Goal: Task Accomplishment & Management: Use online tool/utility

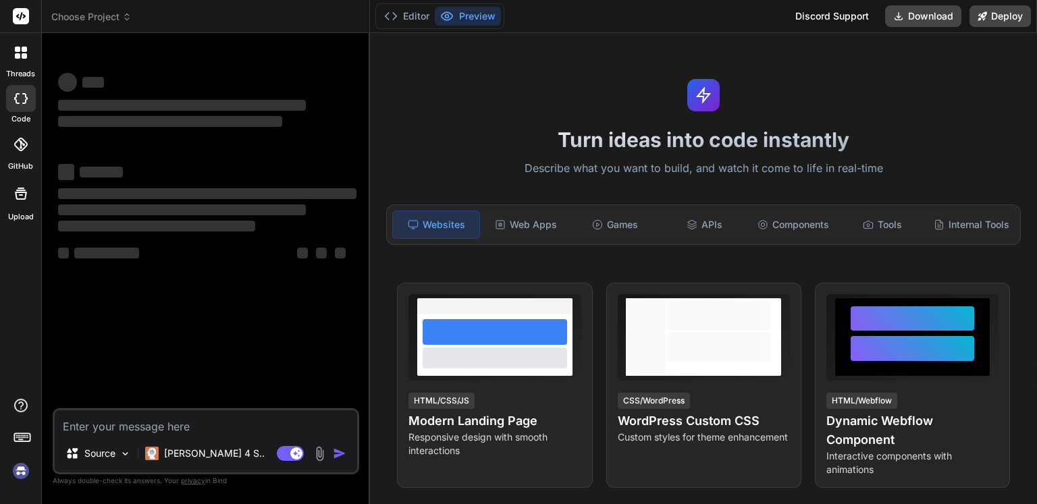
type textarea "x"
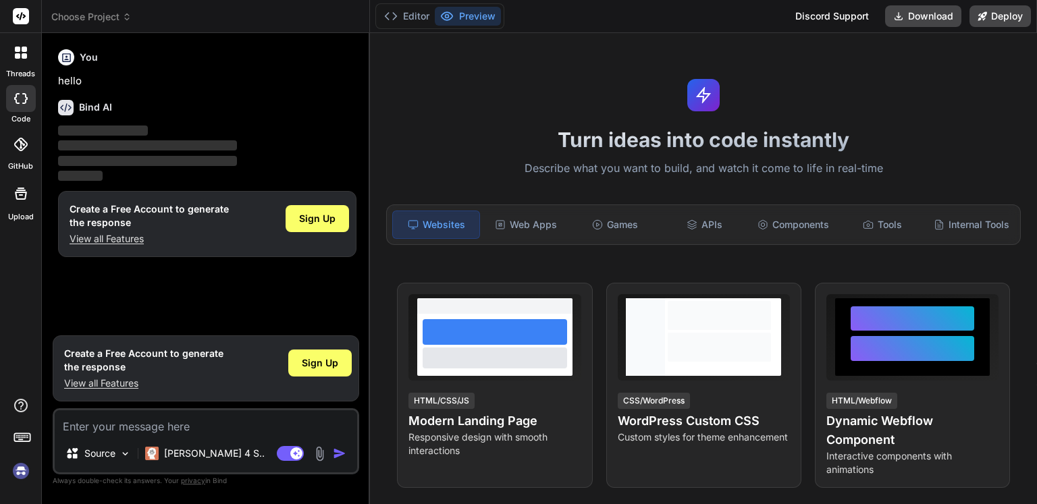
click at [24, 20] on rect at bounding box center [21, 16] width 16 height 16
click at [392, 16] on icon at bounding box center [391, 16] width 14 height 14
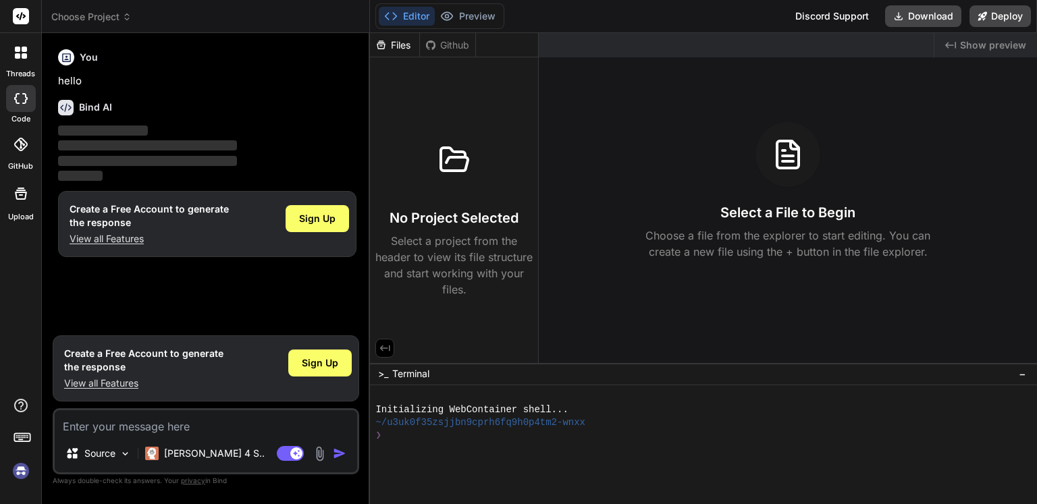
click at [392, 16] on icon at bounding box center [391, 16] width 14 height 14
click at [462, 14] on button "Preview" at bounding box center [468, 16] width 66 height 19
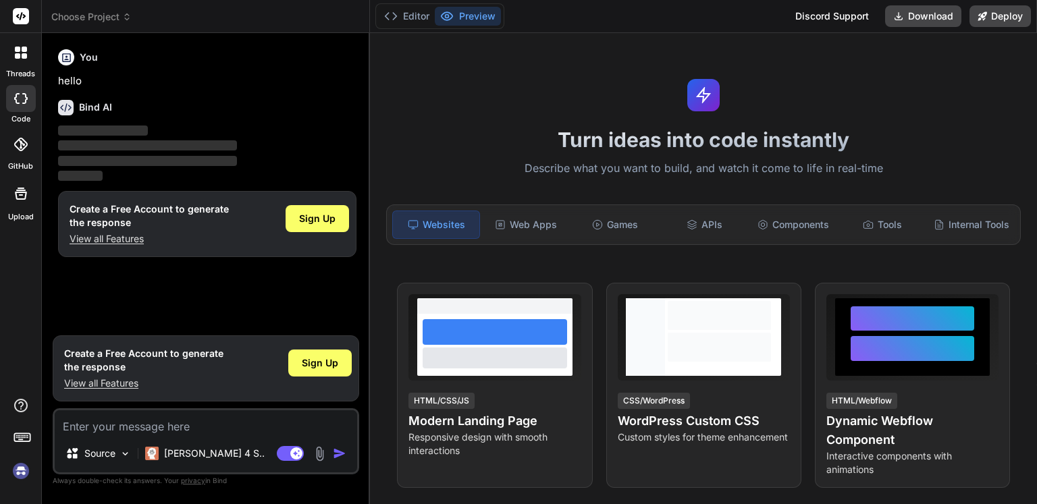
click at [156, 128] on p "‌" at bounding box center [207, 132] width 298 height 16
click at [317, 221] on span "Sign Up" at bounding box center [317, 219] width 36 height 14
click at [273, 437] on div "Source Claude 4 S.. Agent Mode. When this toggle is activated, AI automatically…" at bounding box center [206, 441] width 306 height 66
click at [209, 420] on textarea at bounding box center [206, 422] width 302 height 24
type textarea "h"
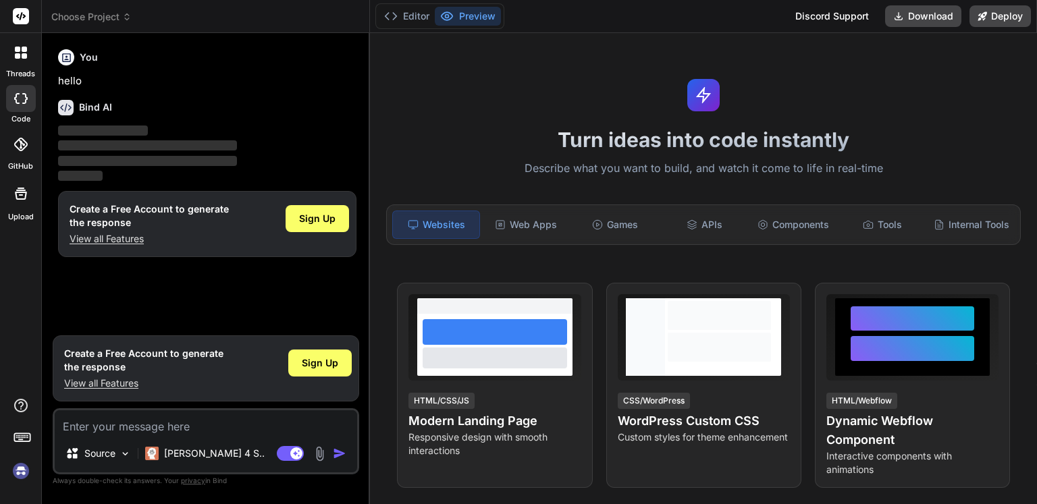
type textarea "x"
type textarea "hi"
type textarea "x"
type textarea "hi"
click at [336, 462] on div "Source Claude 4 S.." at bounding box center [206, 456] width 302 height 32
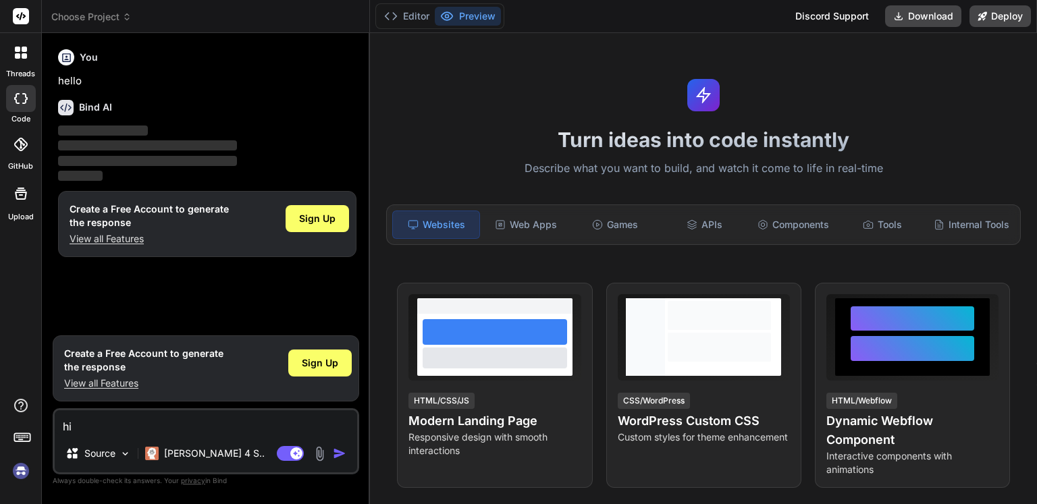
click at [338, 454] on img "button" at bounding box center [340, 454] width 14 height 14
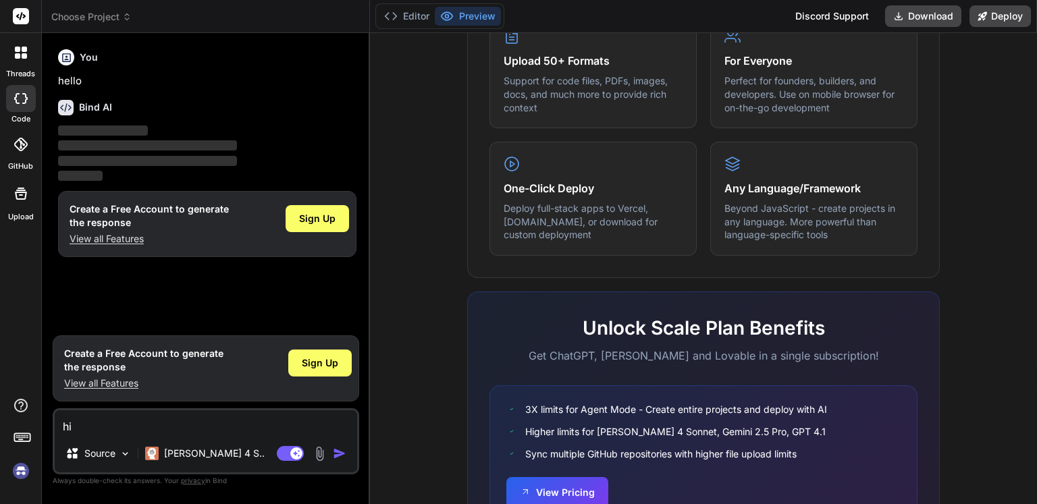
scroll to position [823, 0]
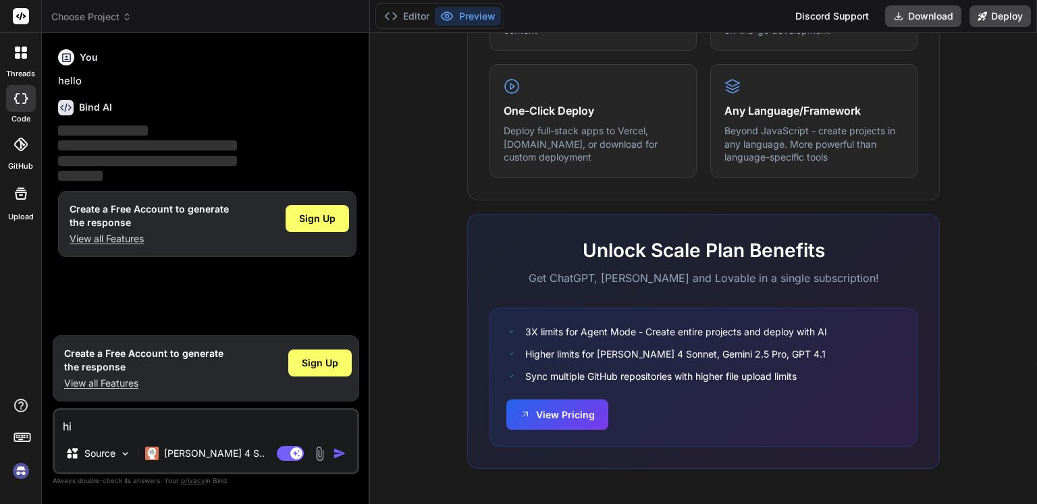
click at [332, 116] on div "Bind AI ‌ ‌ ‌ ‌" at bounding box center [207, 136] width 298 height 95
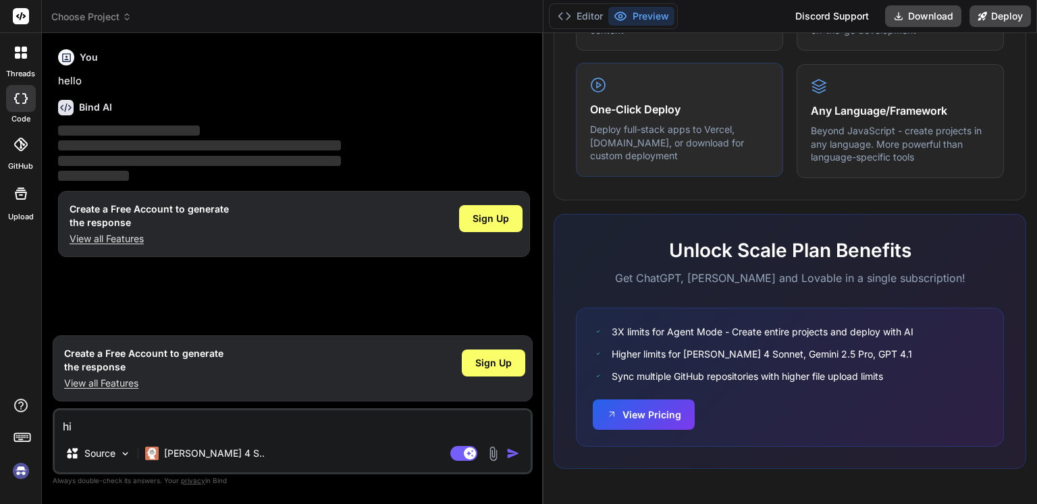
type textarea "x"
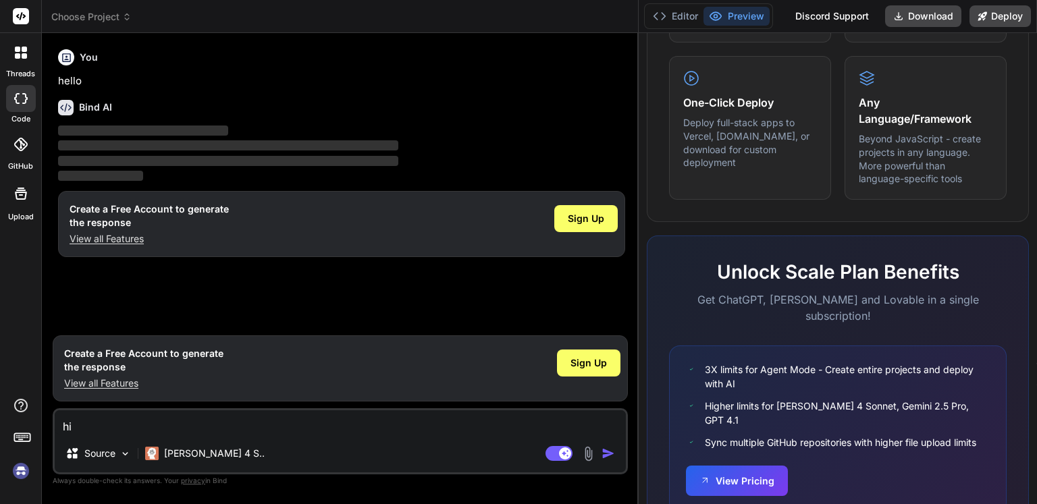
drag, startPoint x: 369, startPoint y: 109, endPoint x: 1036, endPoint y: 134, distance: 667.4
click at [1036, 134] on div "Choose Project Created with Pixso. Bind AI Web Search Created with Pixso. Code …" at bounding box center [539, 252] width 995 height 504
click at [608, 452] on img "button" at bounding box center [608, 454] width 14 height 14
click at [121, 244] on p "View all Features" at bounding box center [149, 239] width 159 height 14
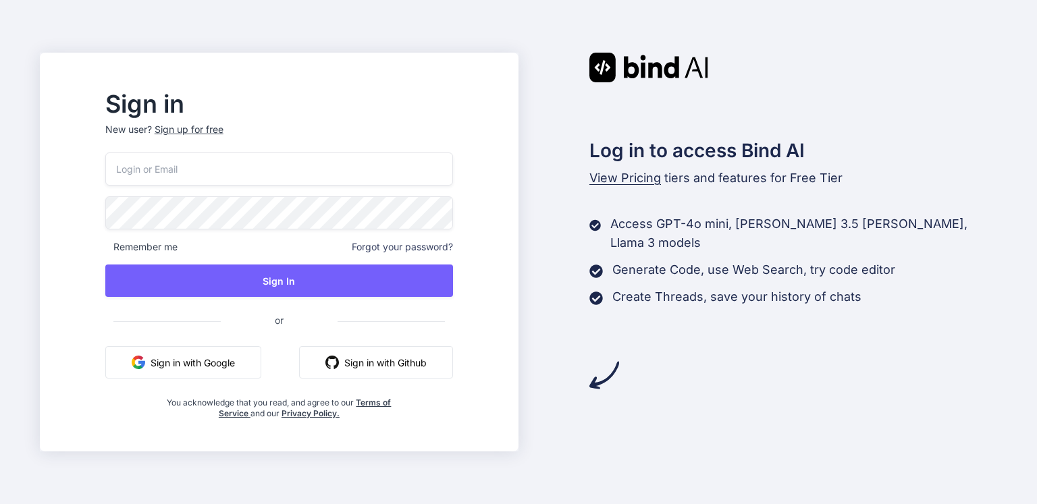
click at [323, 165] on input "email" at bounding box center [279, 169] width 348 height 33
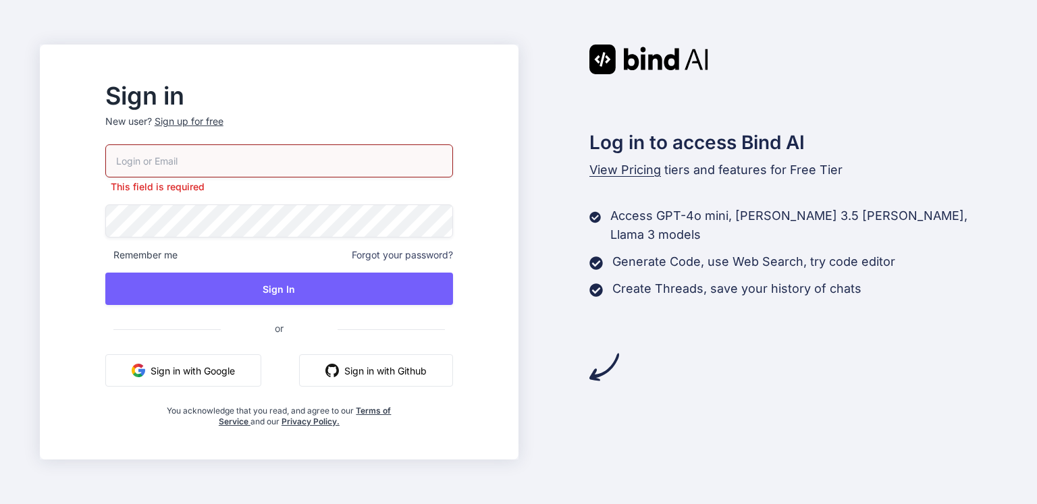
click at [232, 371] on button "Sign in with Google" at bounding box center [183, 370] width 156 height 32
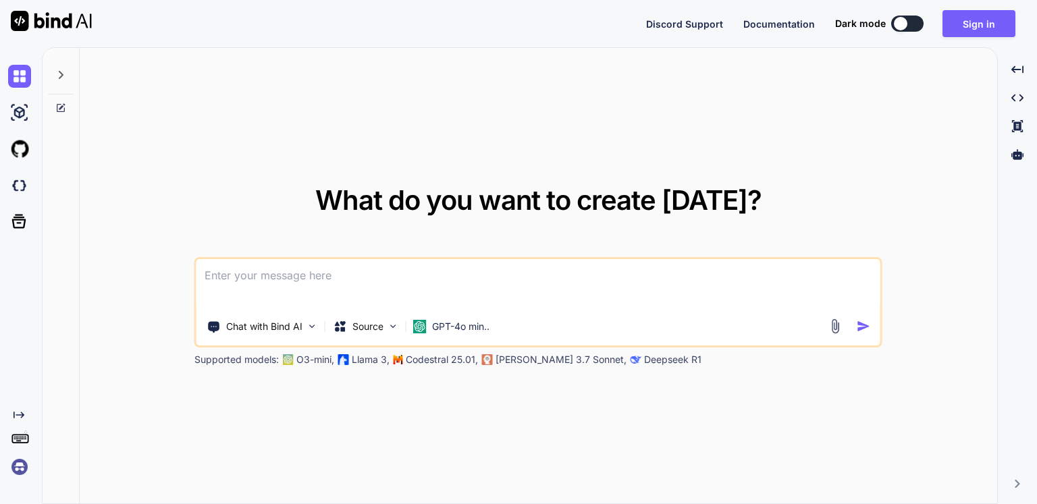
click at [897, 26] on div at bounding box center [901, 24] width 14 height 14
type textarea "x"
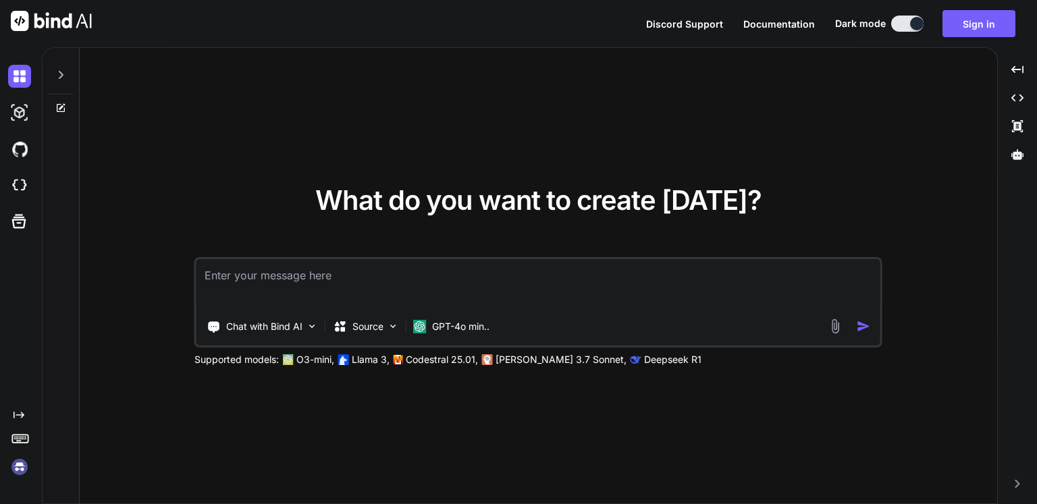
click at [395, 273] on textarea at bounding box center [538, 284] width 684 height 50
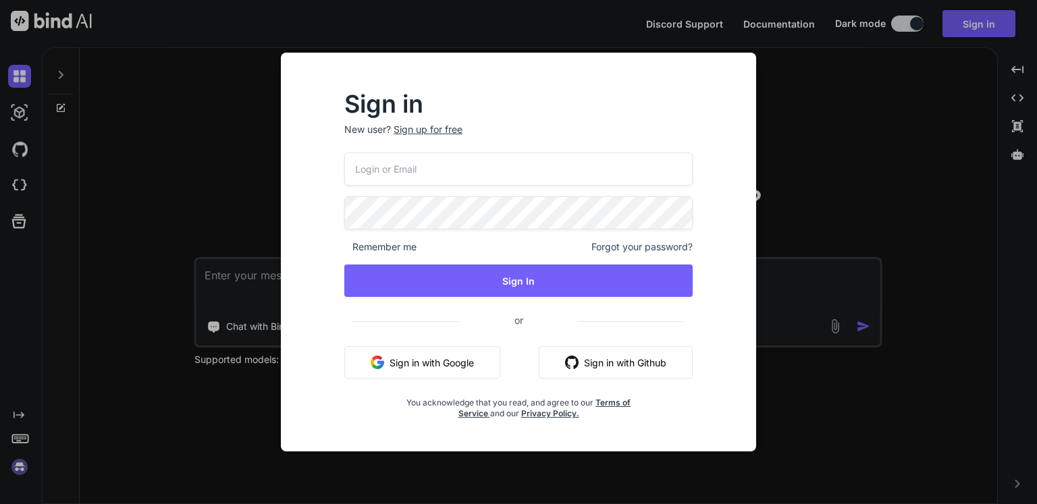
click at [381, 358] on img "button" at bounding box center [378, 363] width 14 height 14
click at [770, 103] on div "Sign in New user? Sign up for free Remember me Forgot your password? Sign In or…" at bounding box center [518, 252] width 518 height 399
click at [437, 162] on input "email" at bounding box center [518, 169] width 348 height 33
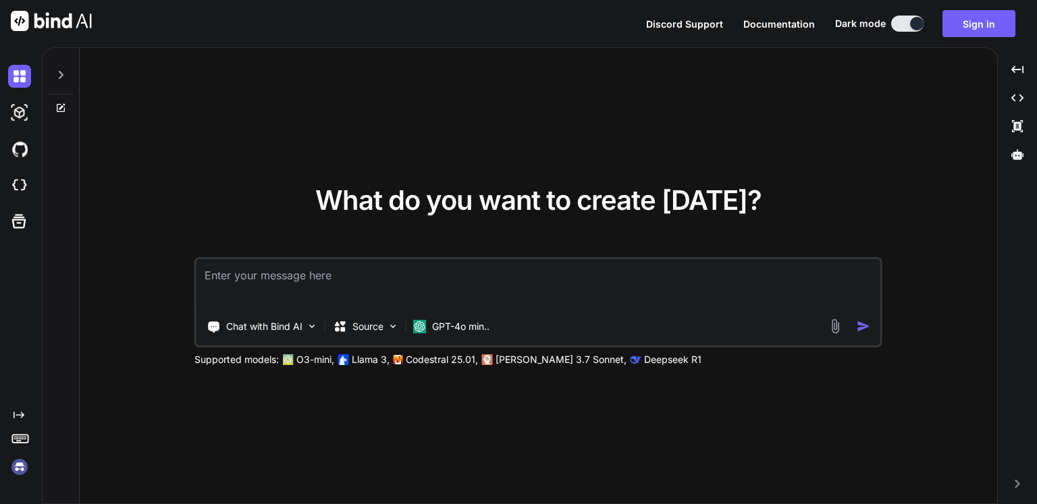
click at [435, 268] on textarea at bounding box center [538, 284] width 684 height 50
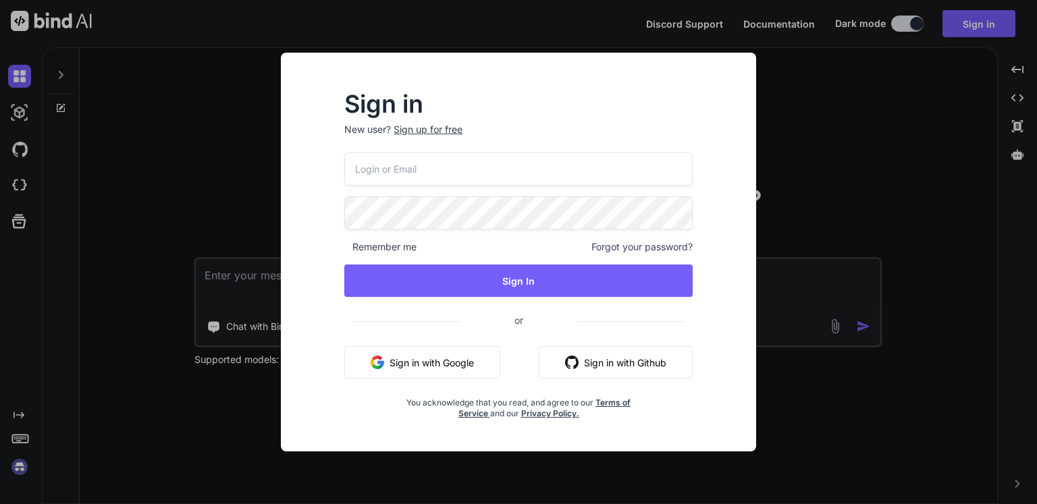
click at [464, 170] on input "email" at bounding box center [518, 169] width 348 height 33
type input "O"
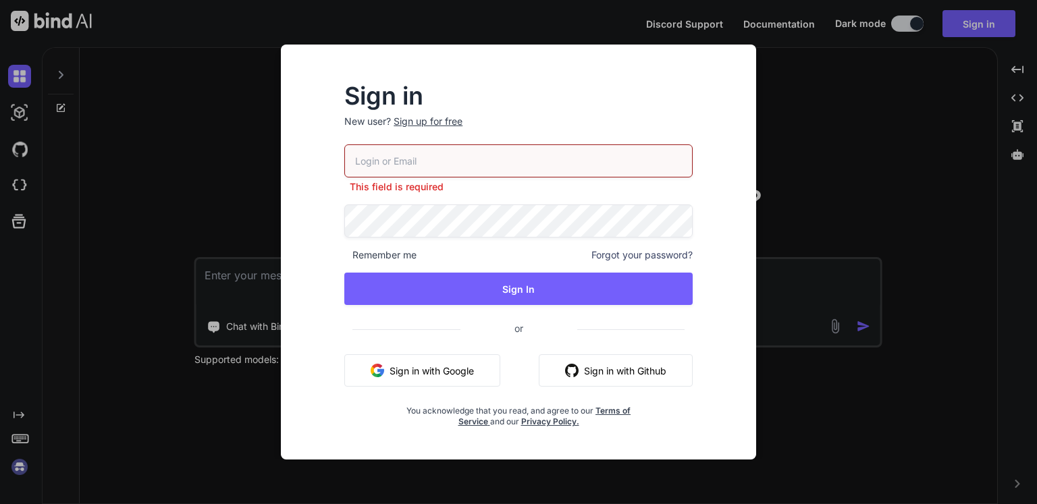
click at [434, 159] on input "email" at bounding box center [518, 160] width 348 height 33
click at [490, 173] on input "email" at bounding box center [518, 160] width 348 height 33
type input "omninurse2@gmail.com"
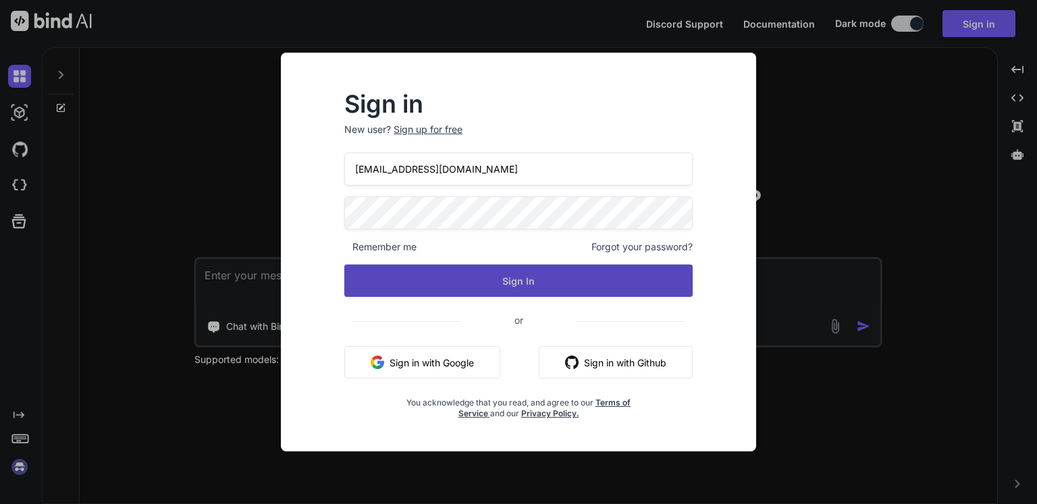
click at [495, 284] on button "Sign In" at bounding box center [518, 281] width 348 height 32
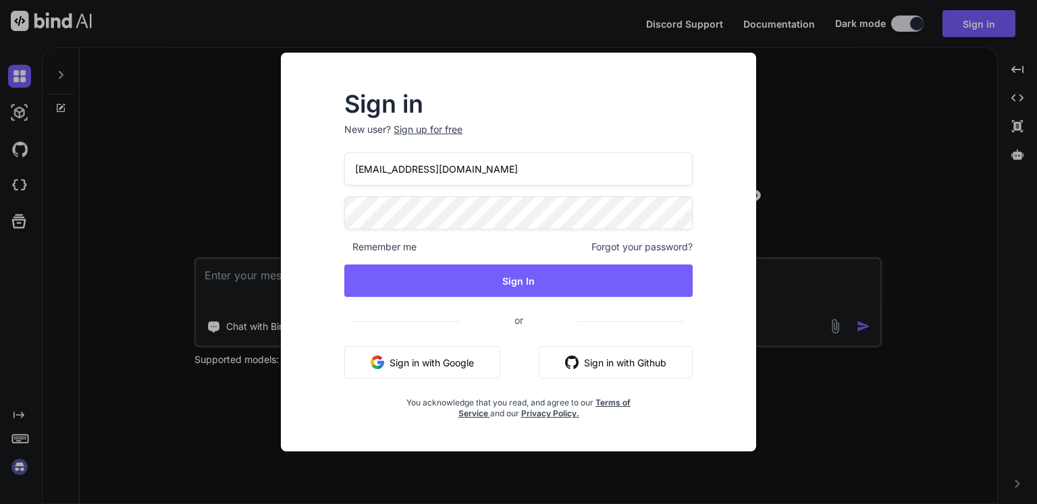
click at [793, 204] on div "Sign in New user? Sign up for free omninurse2@gmail.com Remember me Forgot your…" at bounding box center [518, 252] width 1037 height 504
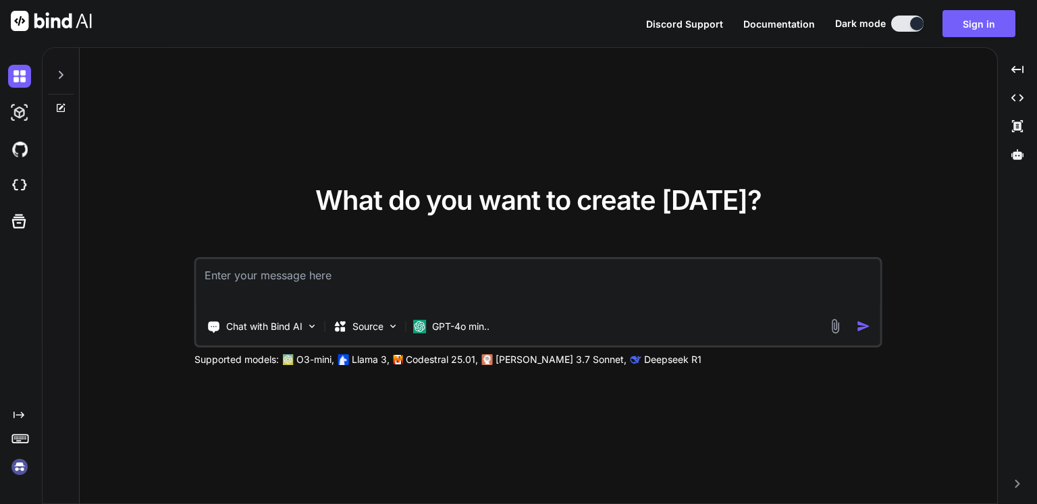
drag, startPoint x: 923, startPoint y: 0, endPoint x: 385, endPoint y: 124, distance: 551.4
click at [385, 124] on div "What do you want to create today? Chat with Bind AI Source GPT-4o min.. Support…" at bounding box center [538, 276] width 917 height 457
click at [329, 280] on textarea at bounding box center [538, 284] width 684 height 50
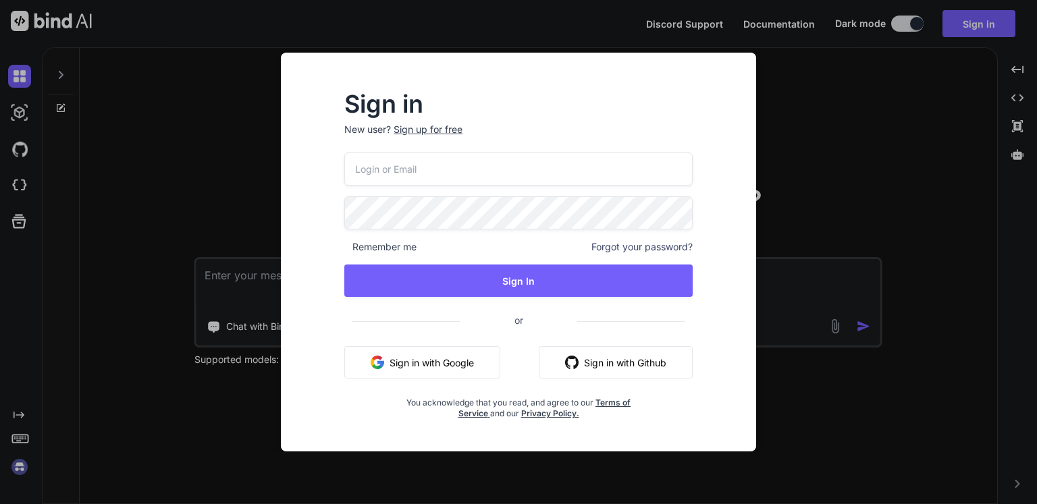
click at [434, 360] on button "Sign in with Google" at bounding box center [422, 362] width 156 height 32
click at [426, 264] on div "Remember me Forgot your password? Sign In or Sign in with Google Sign in with G…" at bounding box center [518, 286] width 348 height 267
click at [450, 358] on button "Sign in with Google" at bounding box center [422, 362] width 156 height 32
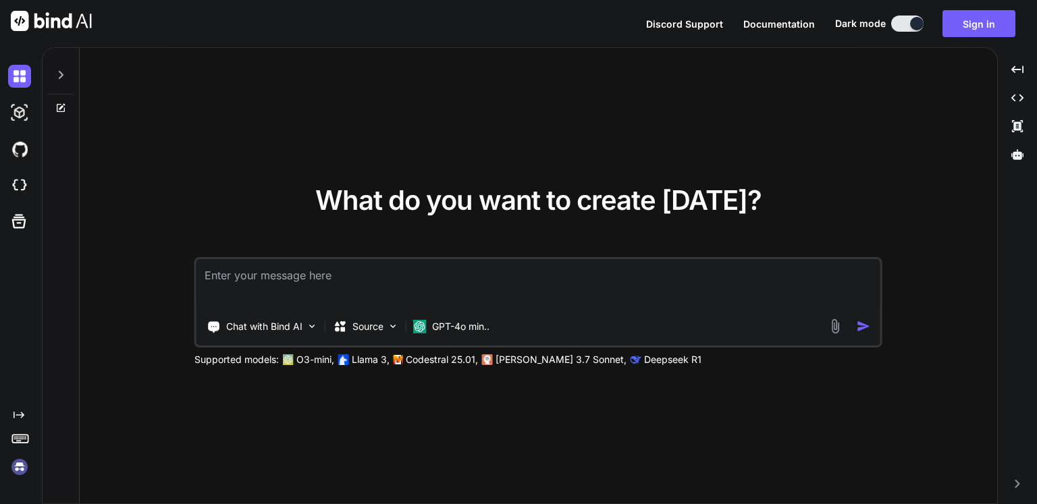
click at [522, 292] on textarea at bounding box center [538, 284] width 684 height 50
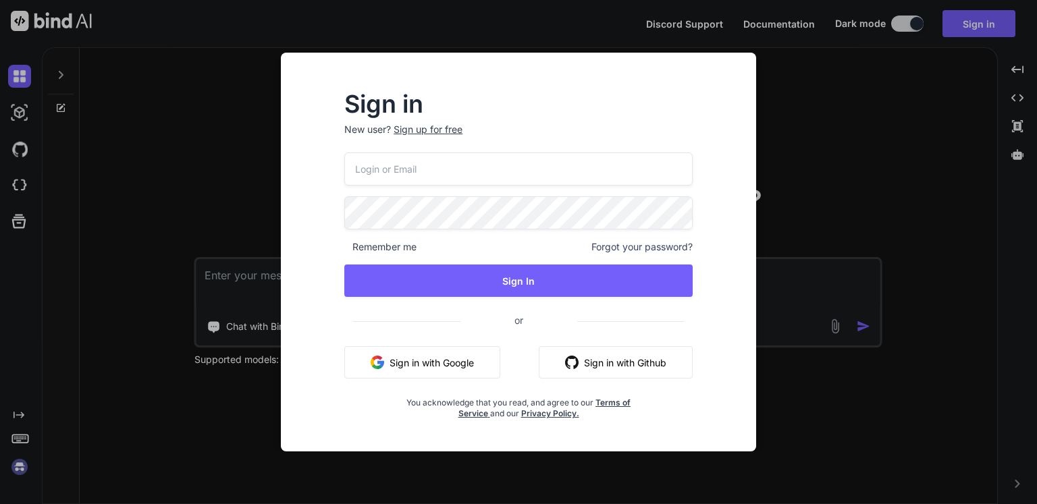
click at [519, 288] on button "Sign In" at bounding box center [518, 281] width 348 height 32
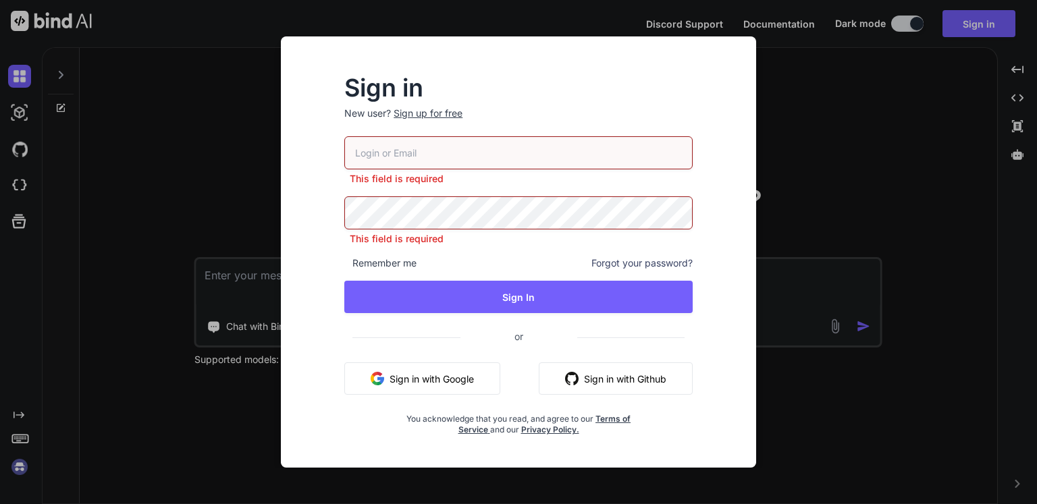
click at [396, 381] on button "Sign in with Google" at bounding box center [422, 379] width 156 height 32
